Goal: Task Accomplishment & Management: Use online tool/utility

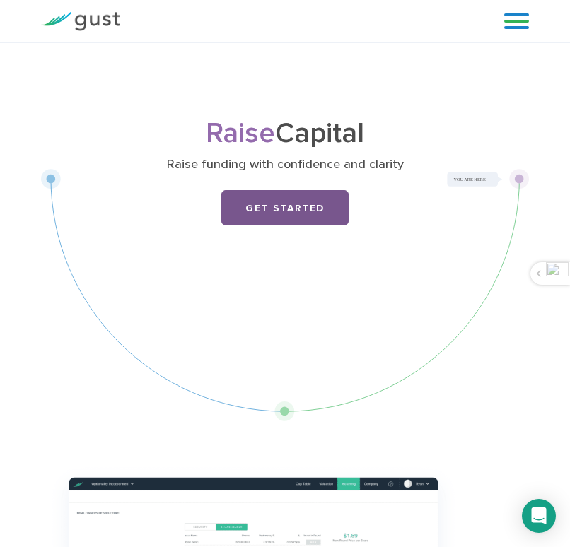
click at [339, 209] on link "Get Started" at bounding box center [284, 207] width 127 height 35
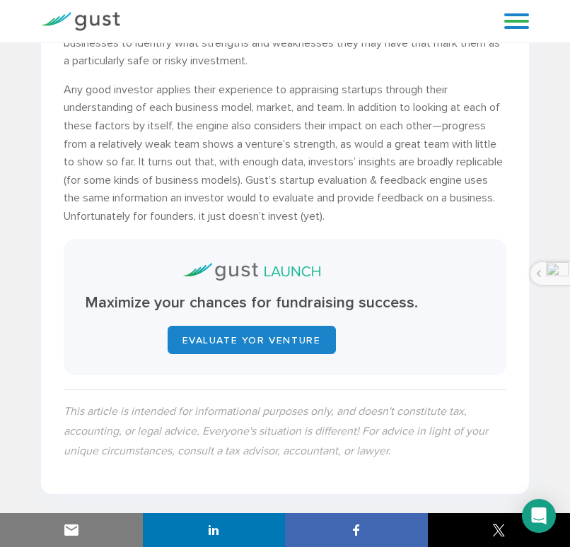
scroll to position [7050, 0]
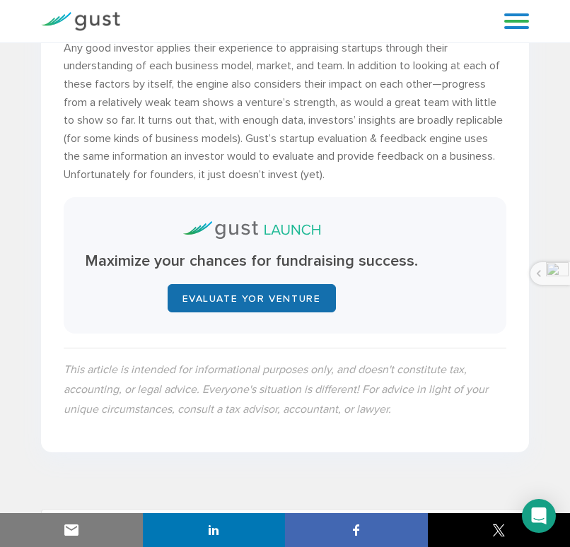
click at [233, 298] on link "EVALUATE YOR VENTURE" at bounding box center [252, 298] width 168 height 28
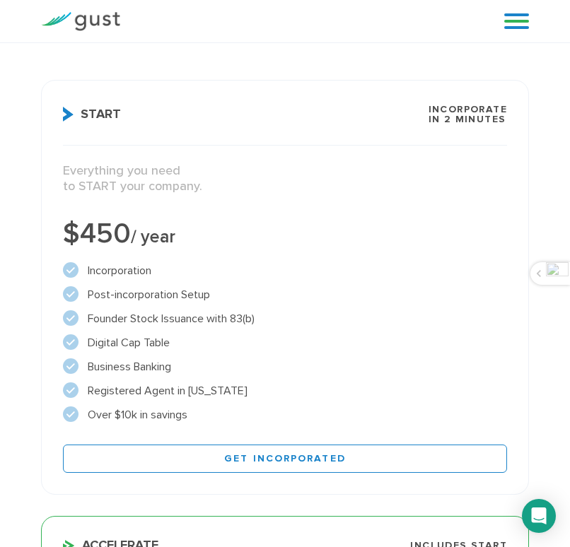
scroll to position [151, 0]
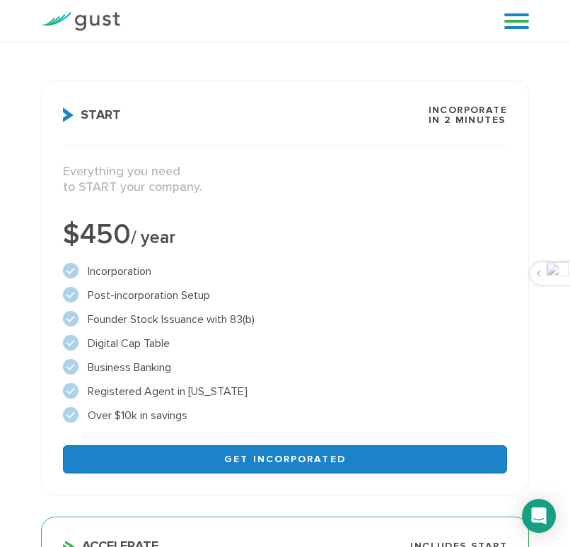
click at [270, 460] on link "Get Incorporated" at bounding box center [285, 459] width 444 height 28
